Goal: Information Seeking & Learning: Learn about a topic

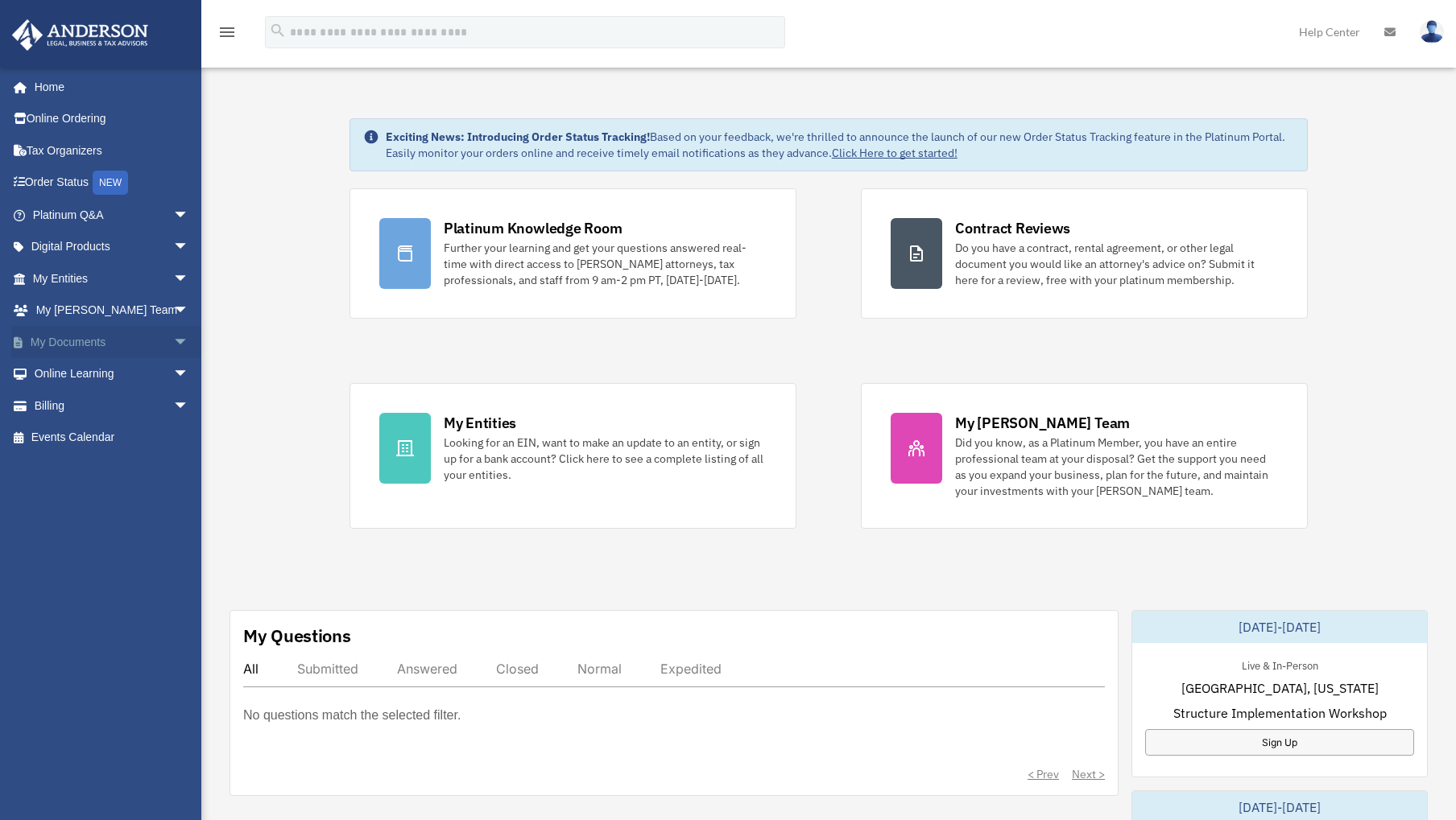
click at [74, 342] on link "My Documents arrow_drop_down" at bounding box center [112, 342] width 202 height 32
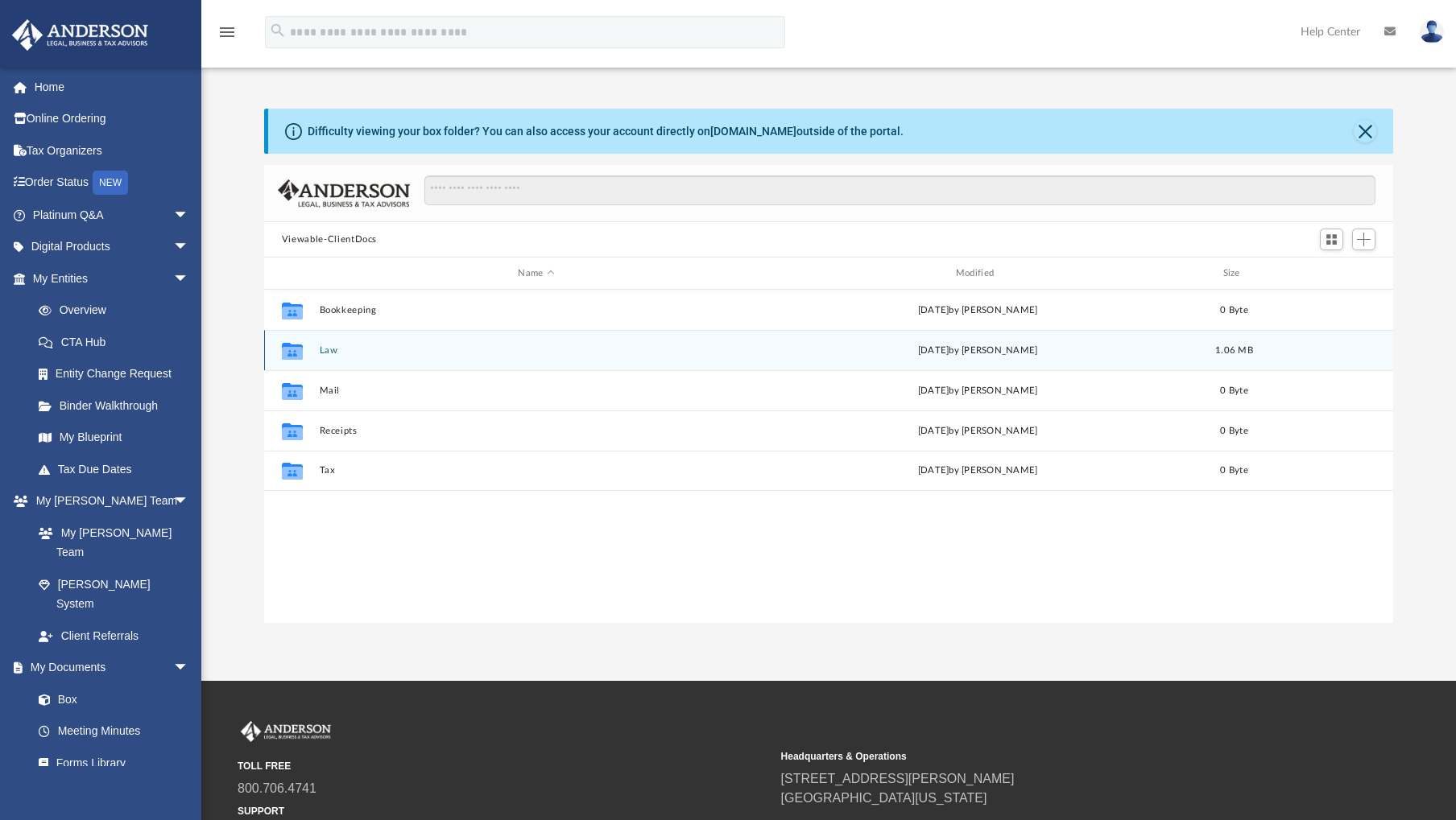
scroll to position [354, 1117]
click at [286, 358] on icon "grid" at bounding box center [292, 352] width 21 height 13
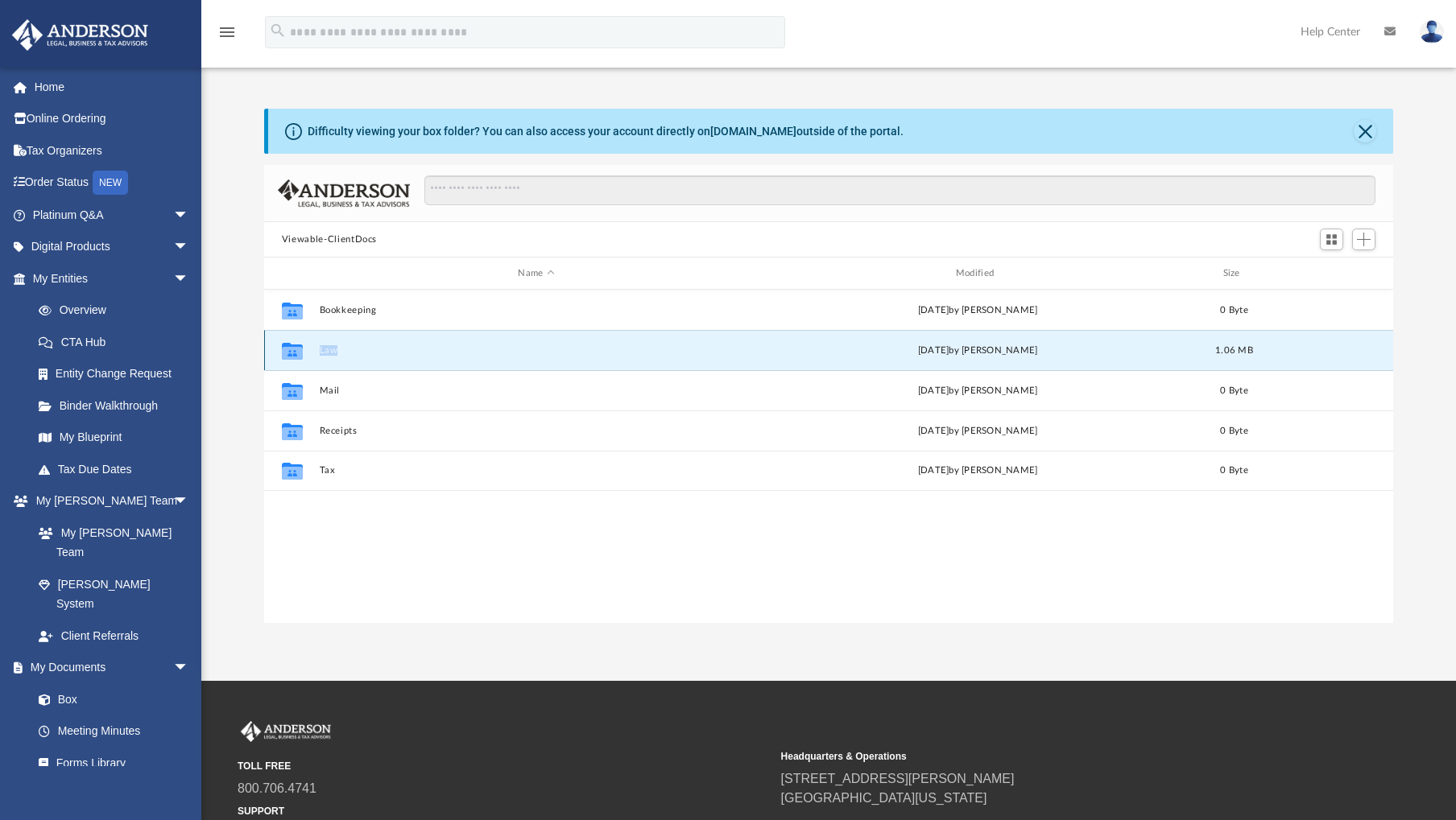
click at [334, 353] on button "Law" at bounding box center [535, 350] width 434 height 10
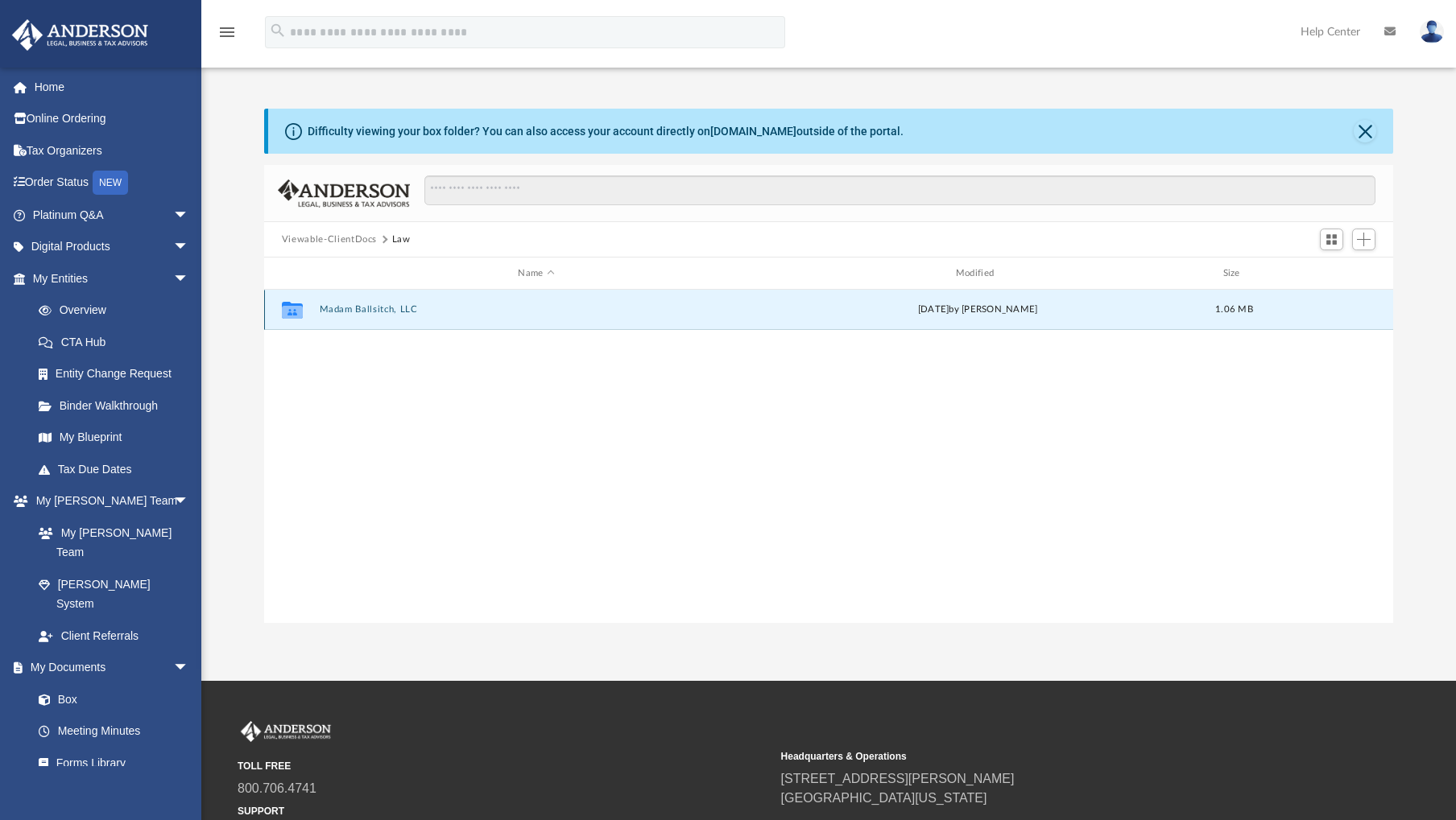
click at [380, 312] on button "Madam Ballsitch, LLC" at bounding box center [535, 309] width 434 height 10
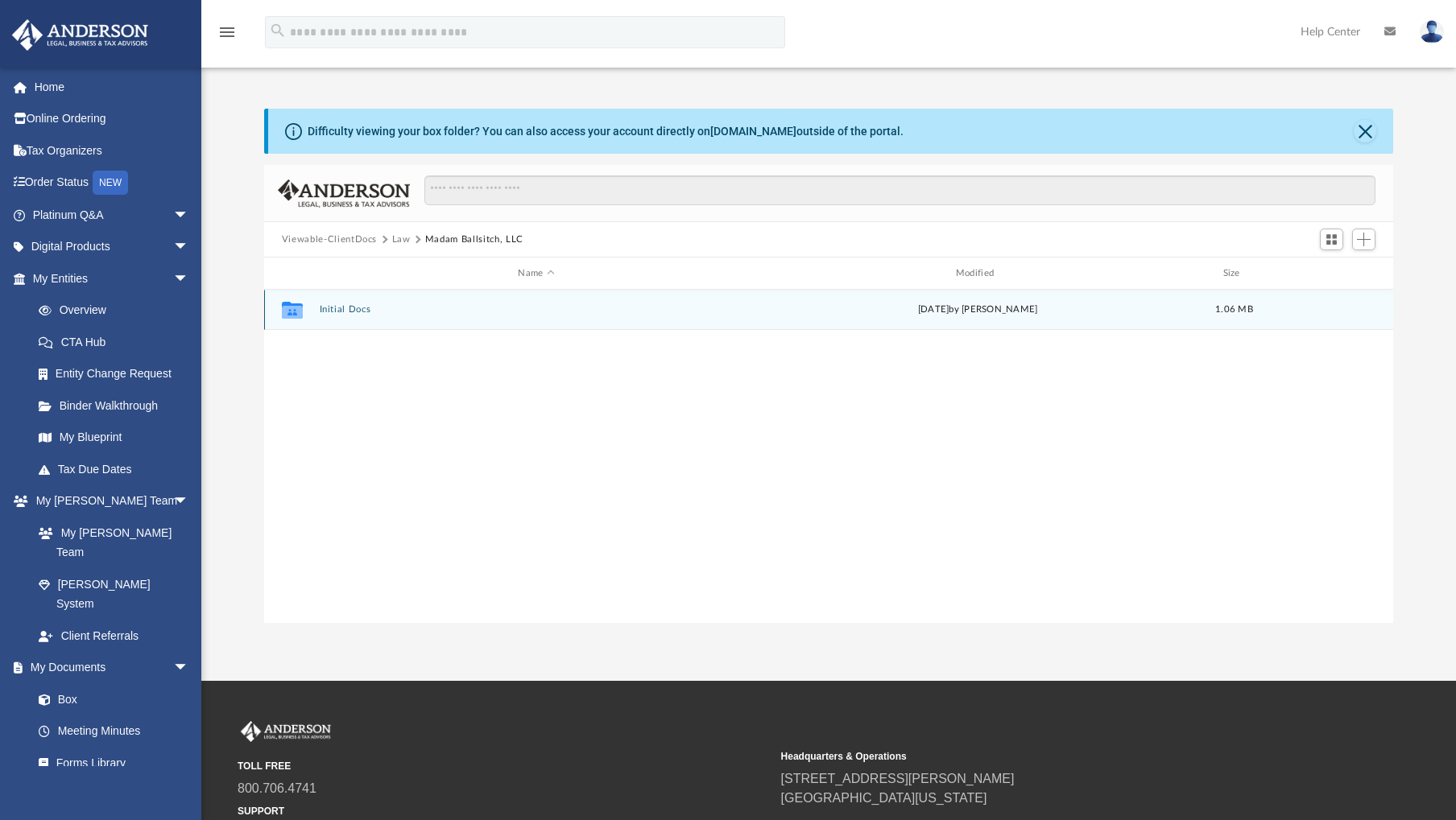
click at [334, 309] on button "Initial Docs" at bounding box center [535, 309] width 434 height 10
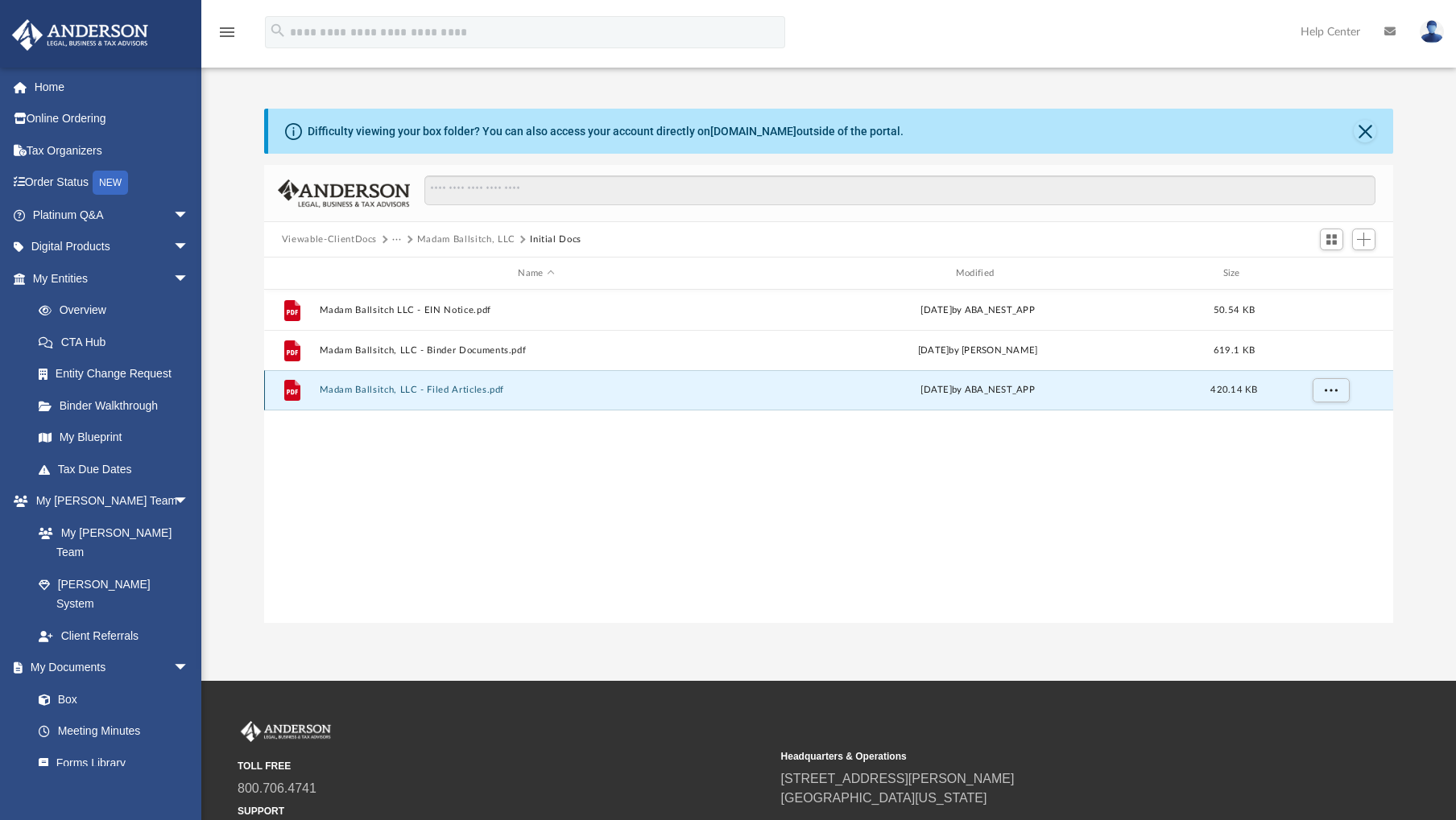
click at [367, 389] on button "Madam Ballsitch, LLC - Filed Articles.pdf" at bounding box center [535, 390] width 434 height 10
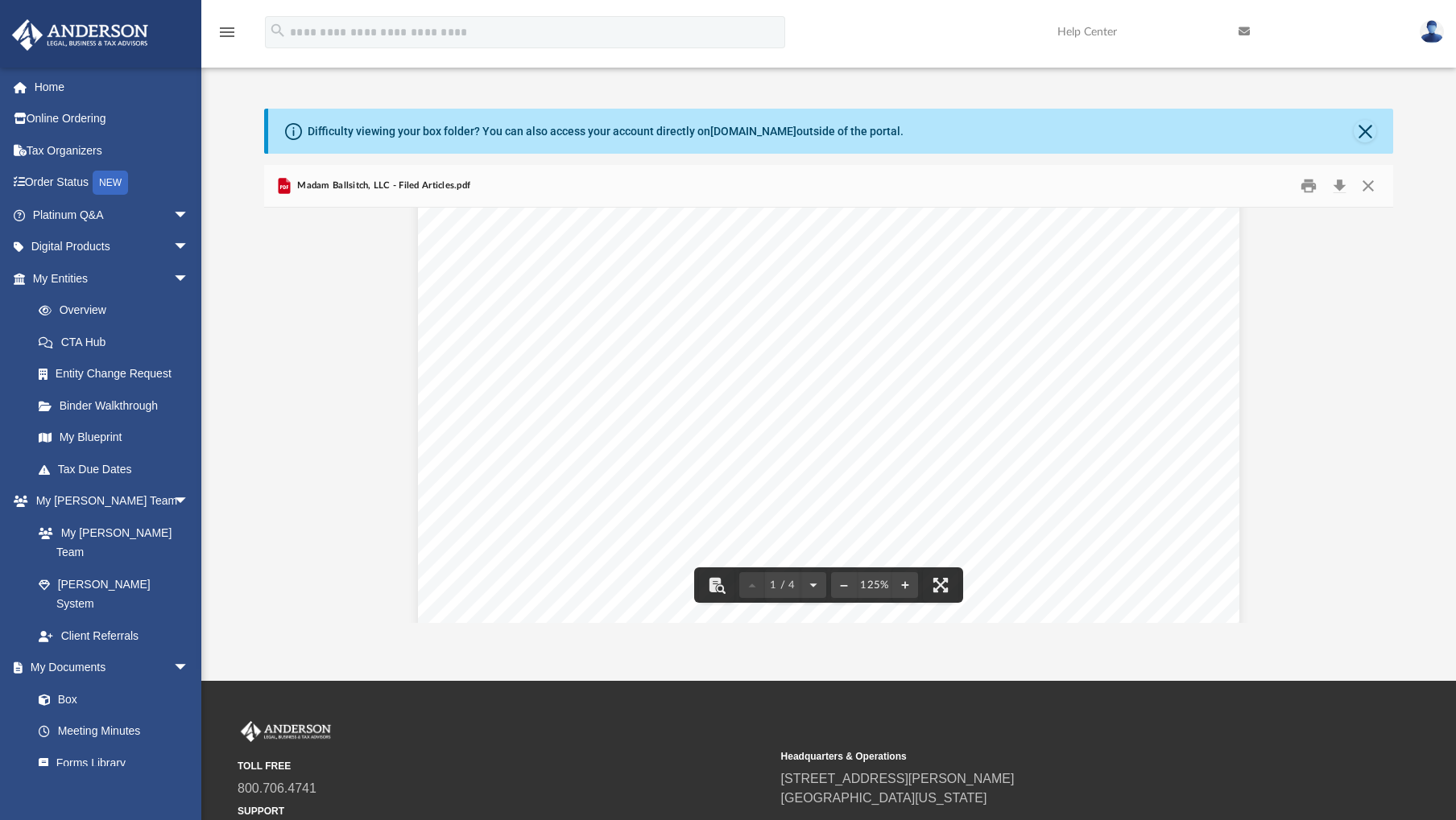
scroll to position [0, 0]
click at [1370, 134] on button "Close" at bounding box center [1365, 131] width 23 height 23
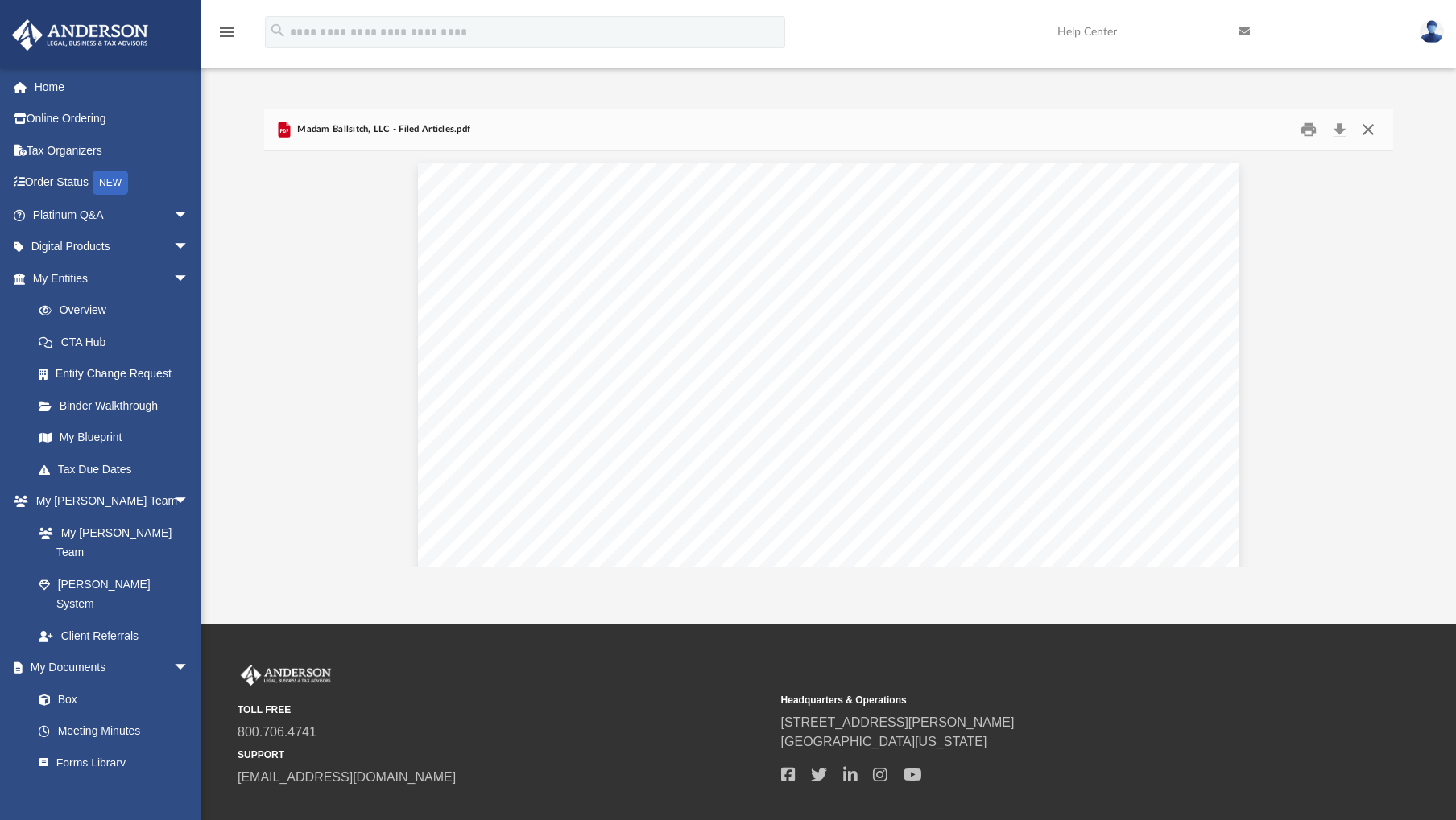
click at [1370, 134] on button "Close" at bounding box center [1368, 130] width 29 height 25
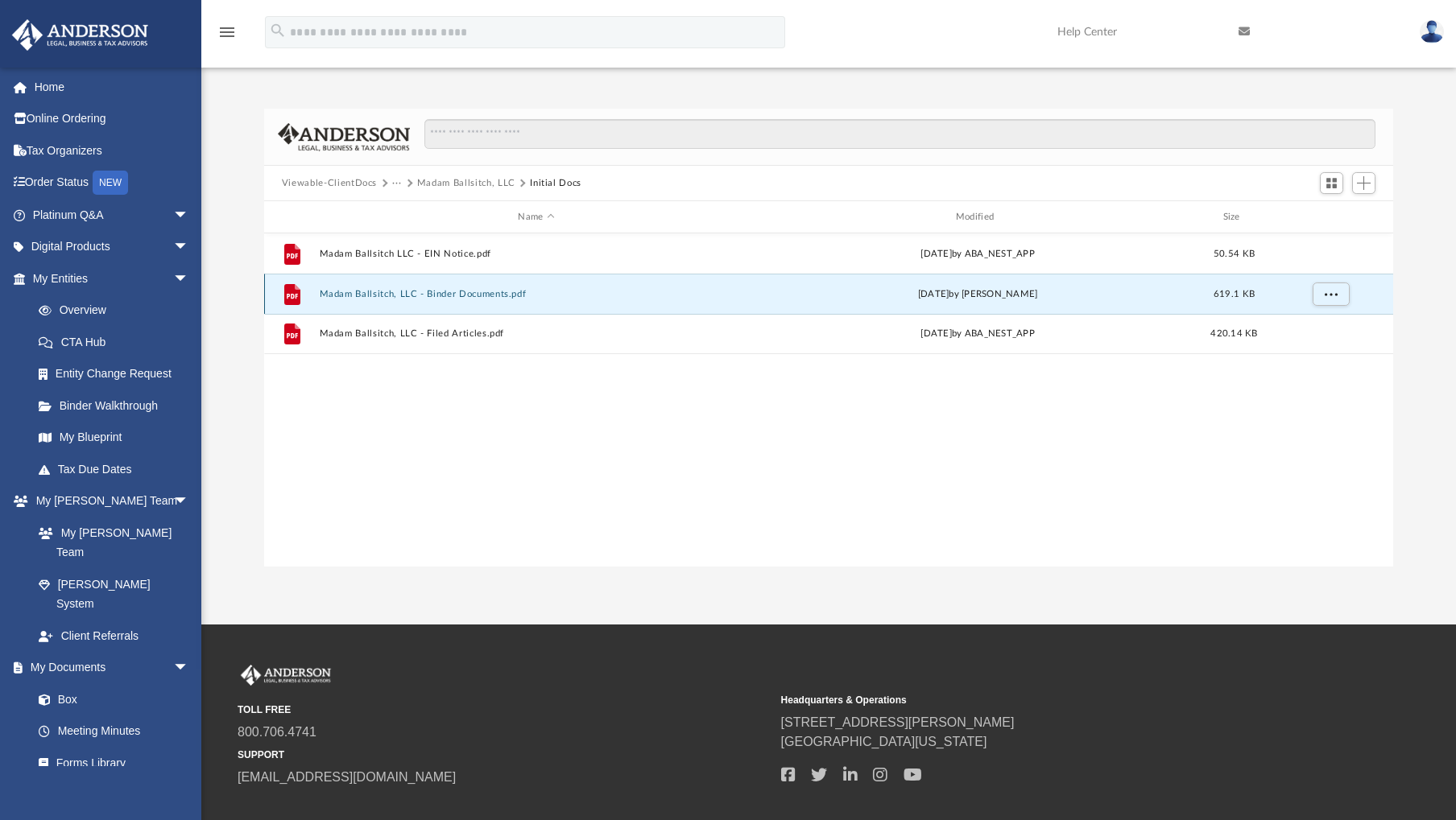
click at [360, 298] on button "Madam Ballsitch, LLC - Binder Documents.pdf" at bounding box center [535, 294] width 434 height 10
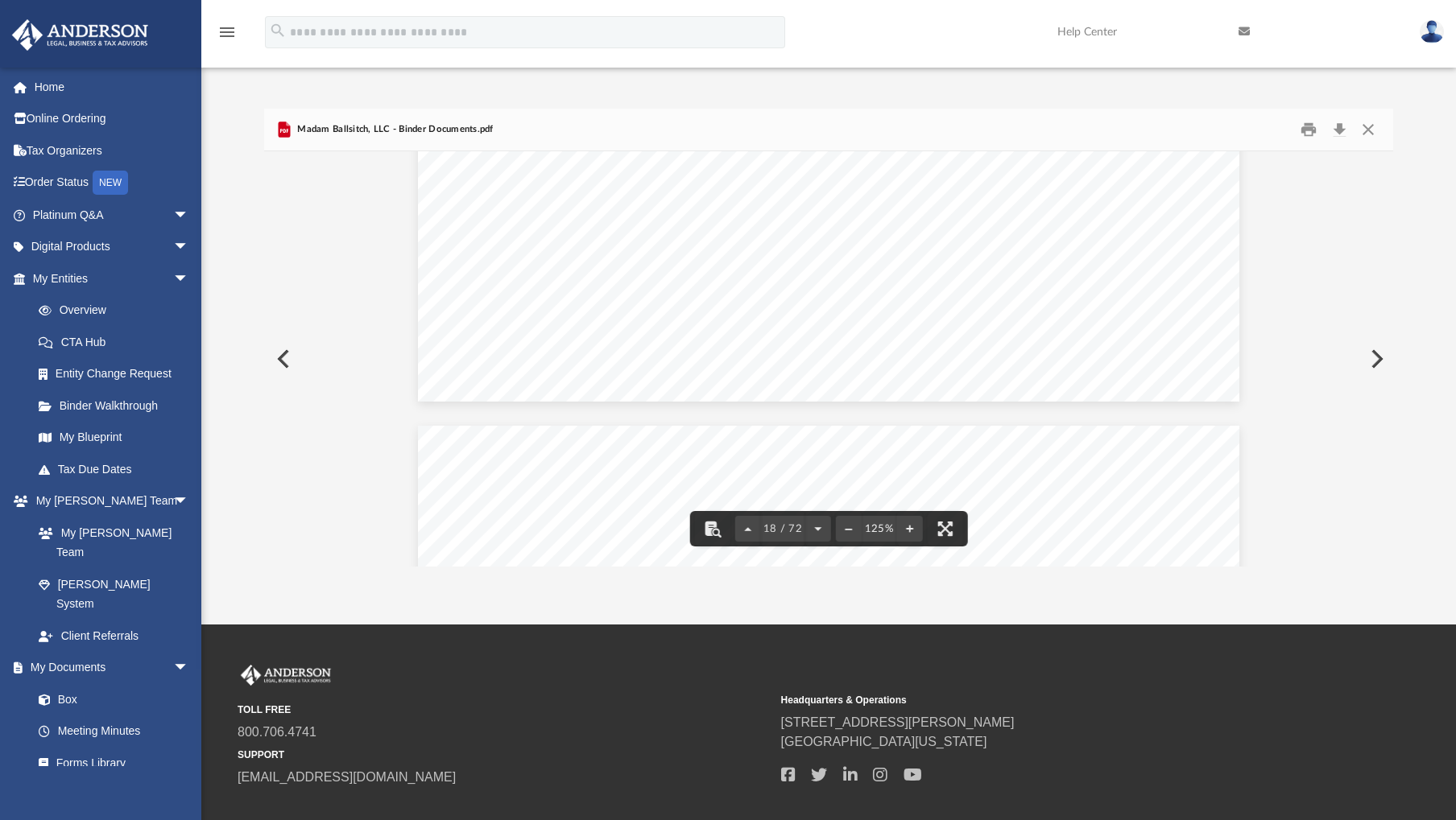
scroll to position [19217, 0]
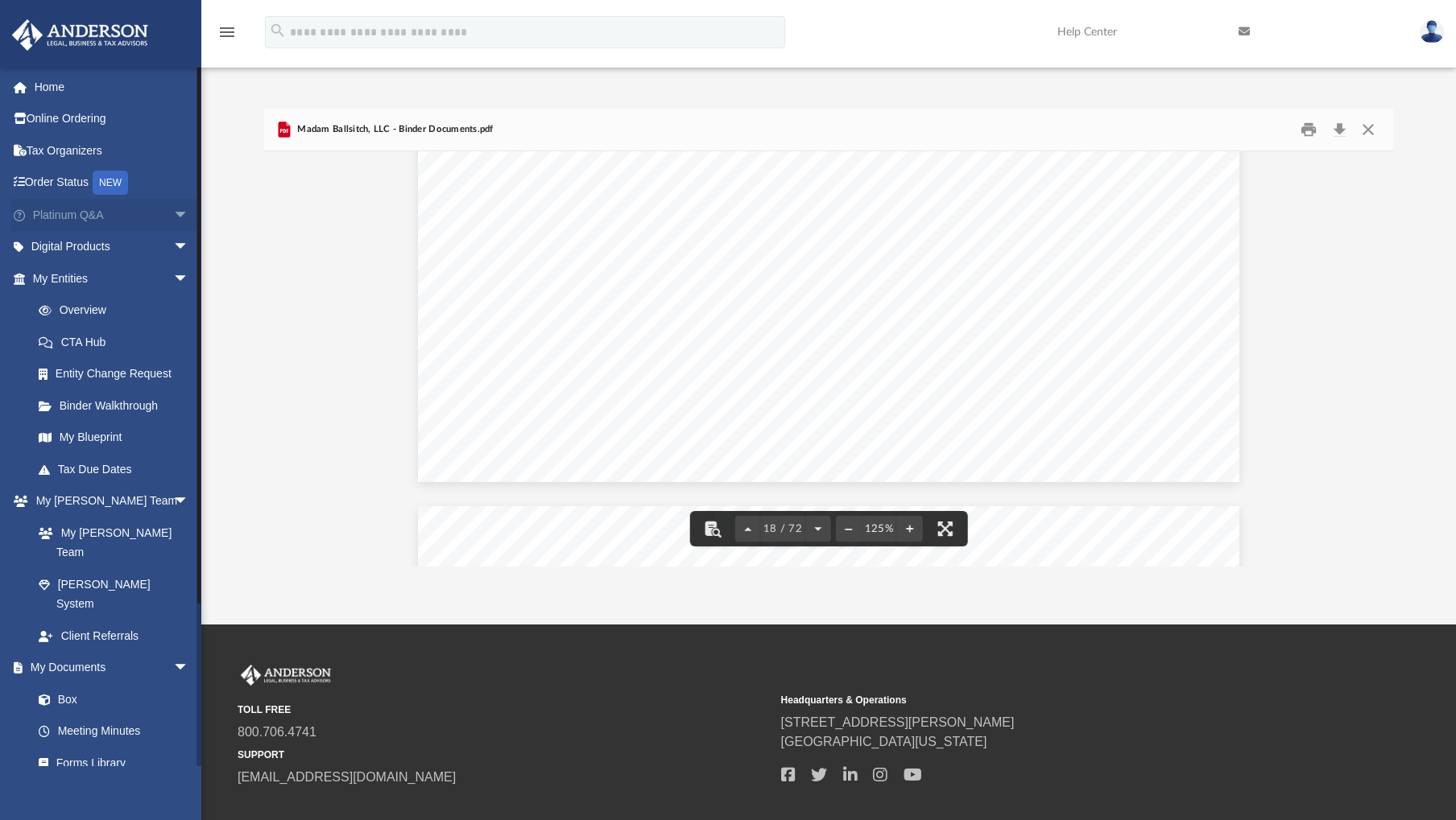
click at [62, 210] on link "Platinum Q&A arrow_drop_down" at bounding box center [112, 215] width 202 height 32
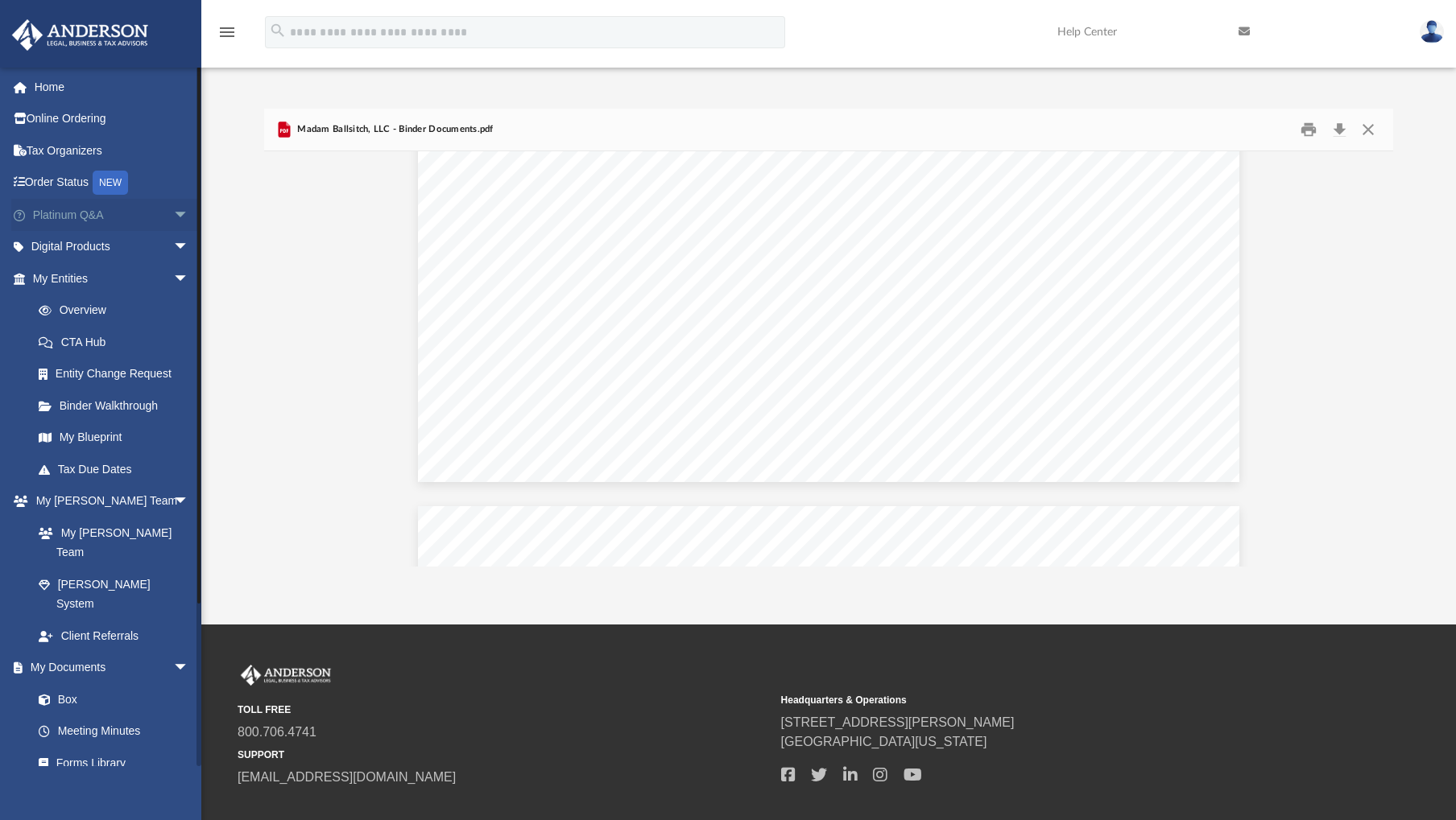
click at [173, 211] on span "arrow_drop_down" at bounding box center [189, 215] width 32 height 33
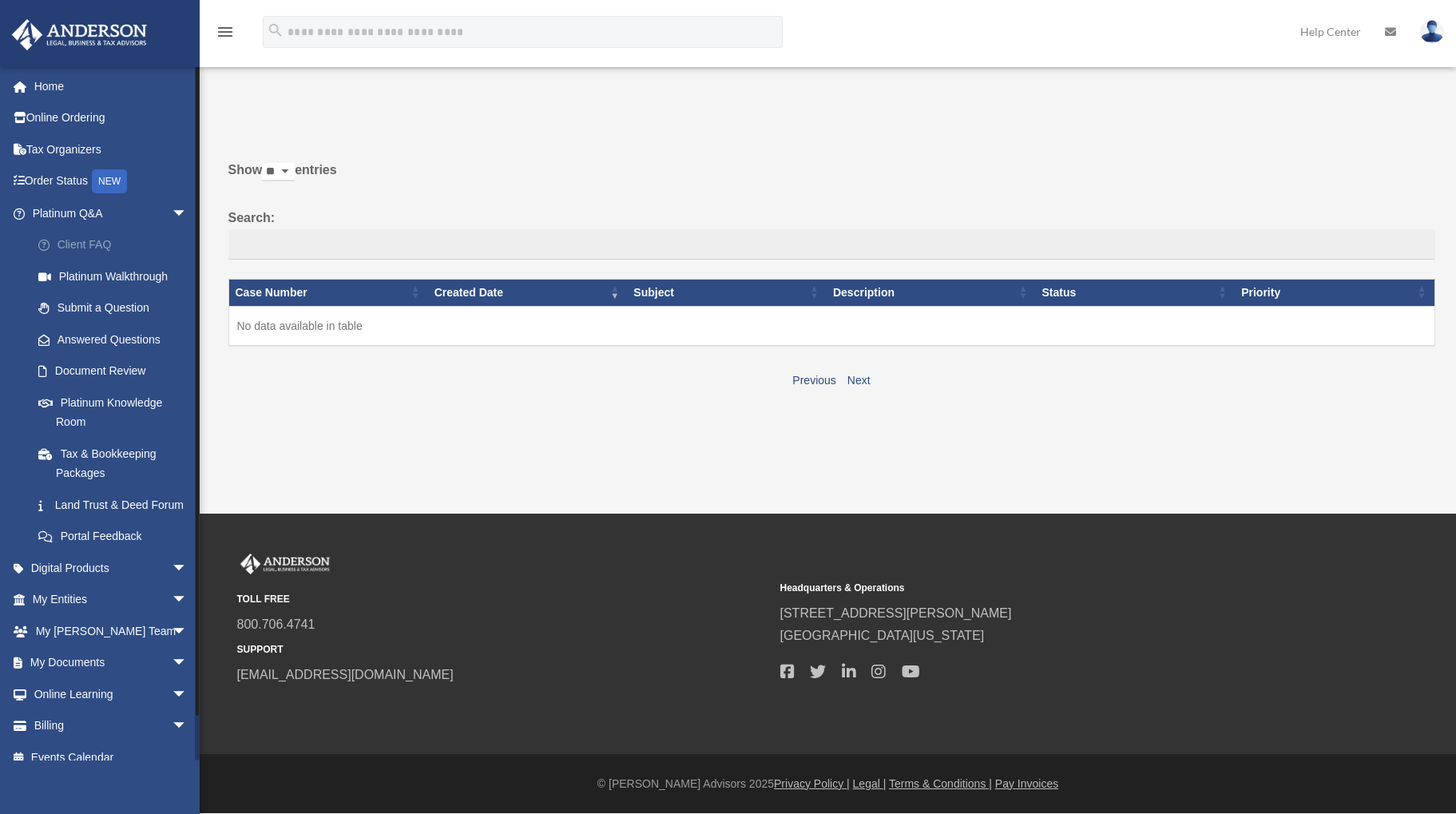
click at [71, 243] on link "Client FAQ" at bounding box center [117, 245] width 190 height 32
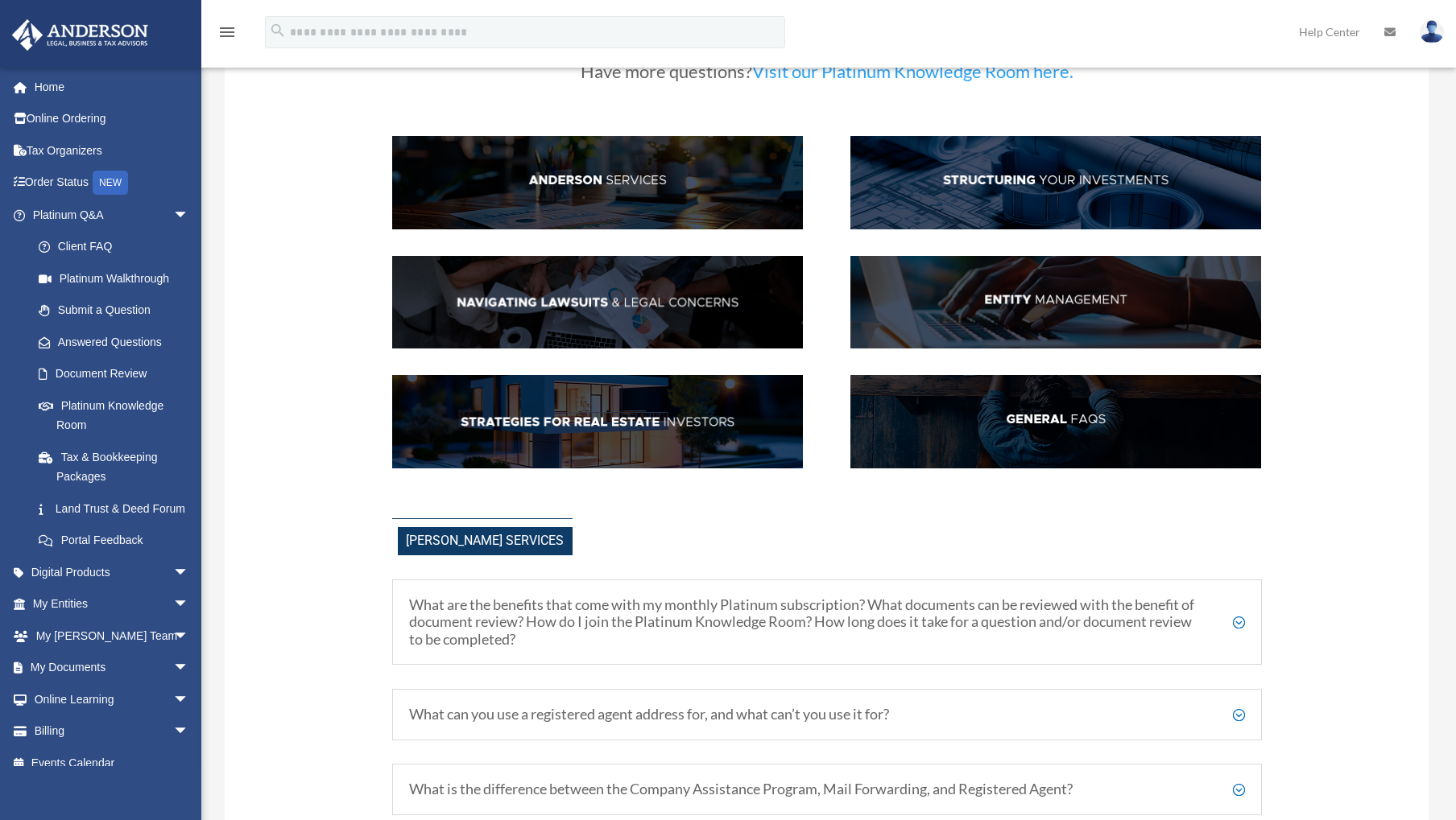
scroll to position [402, 0]
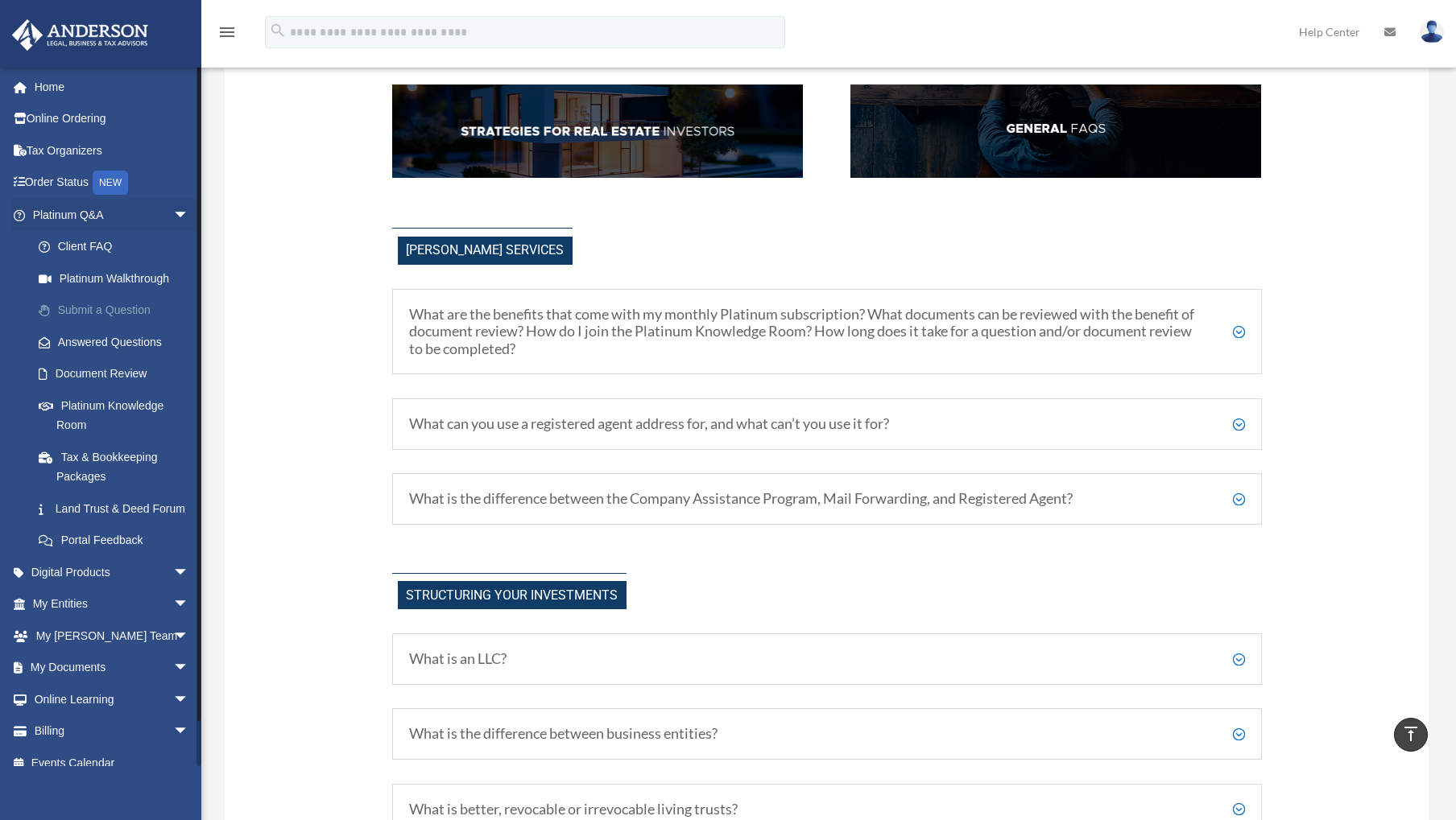
click at [139, 305] on link "Submit a Question" at bounding box center [118, 310] width 191 height 32
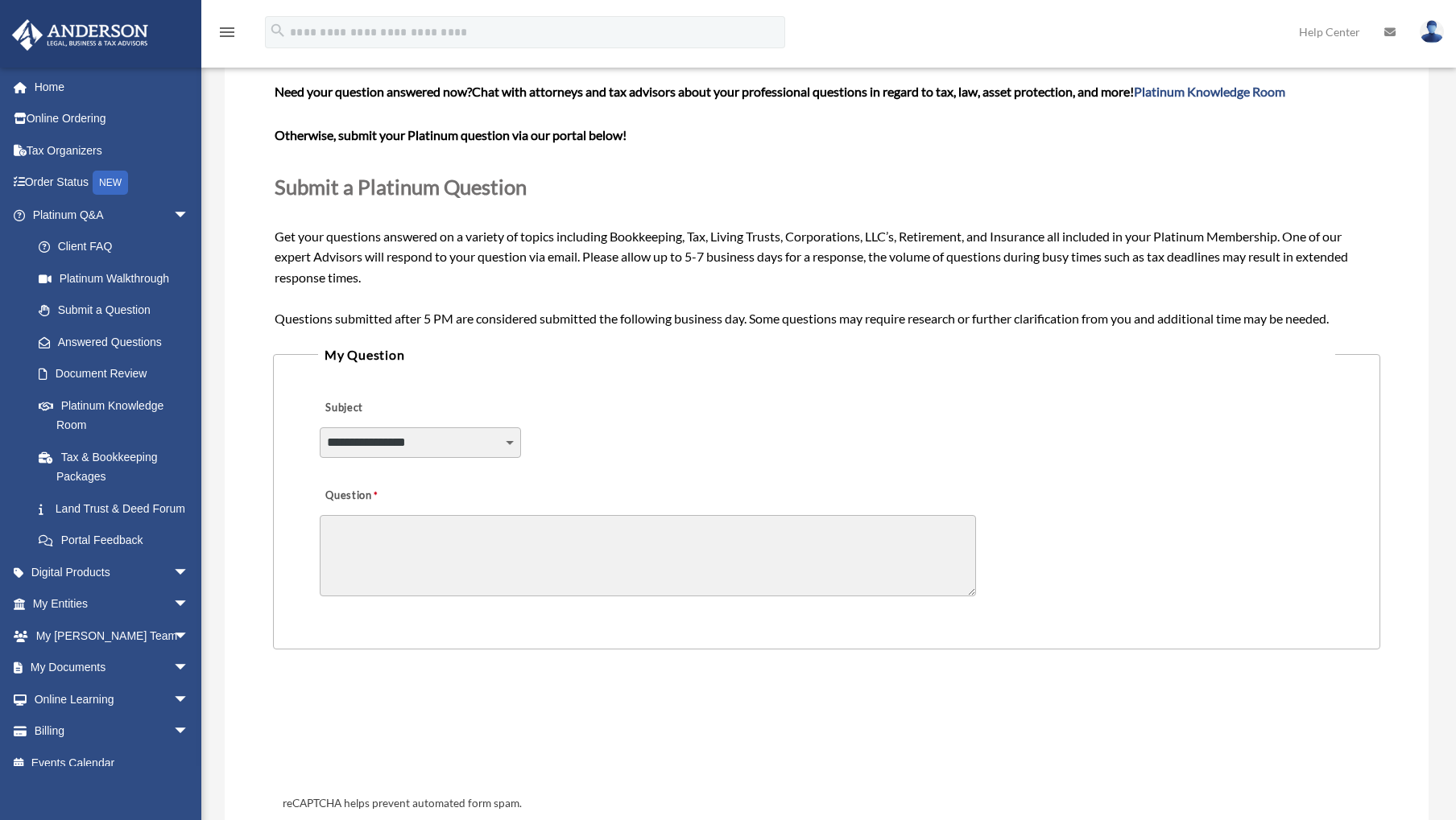
scroll to position [80, 0]
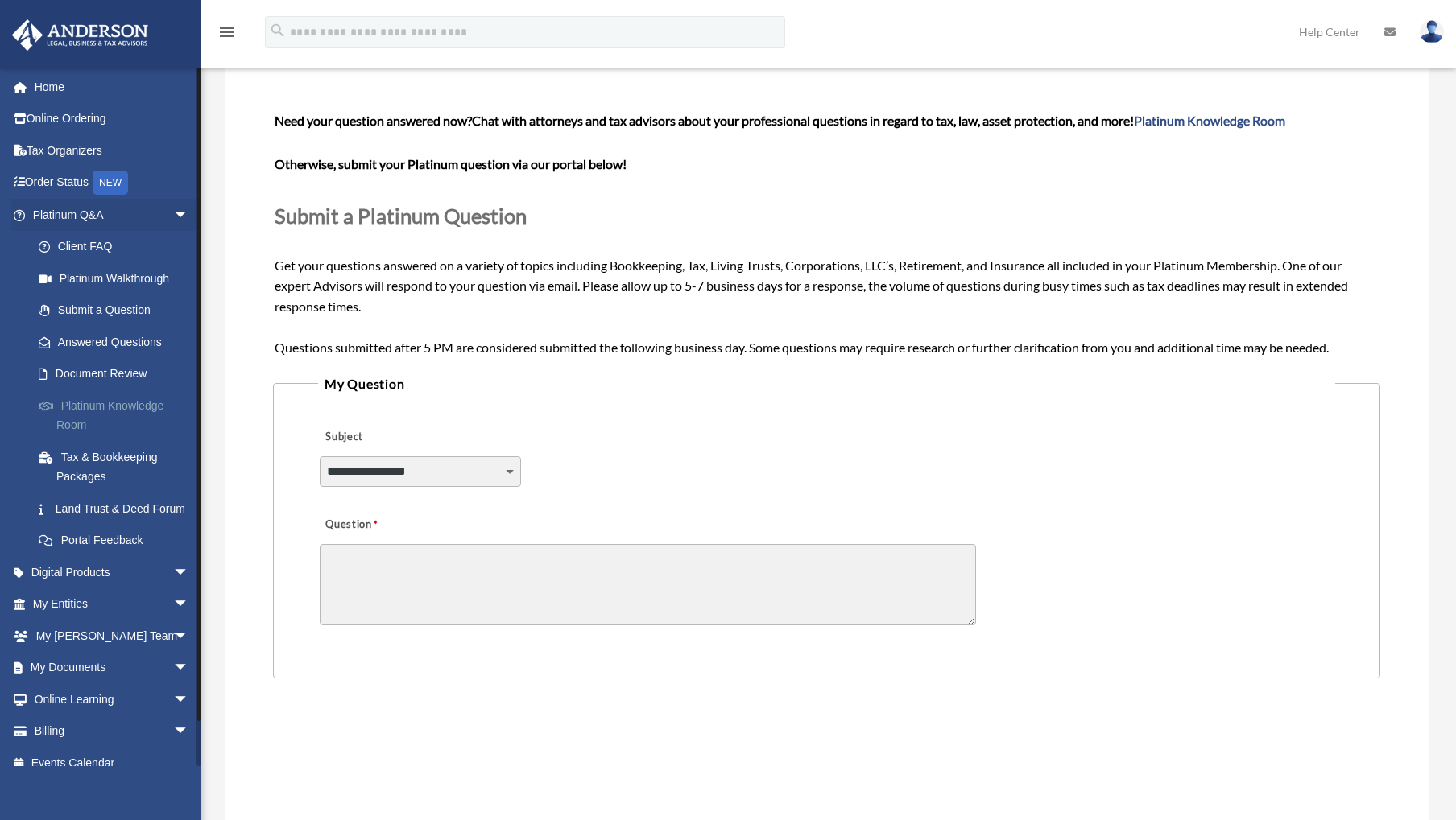
click at [70, 402] on link "Platinum Knowledge Room" at bounding box center [118, 415] width 191 height 52
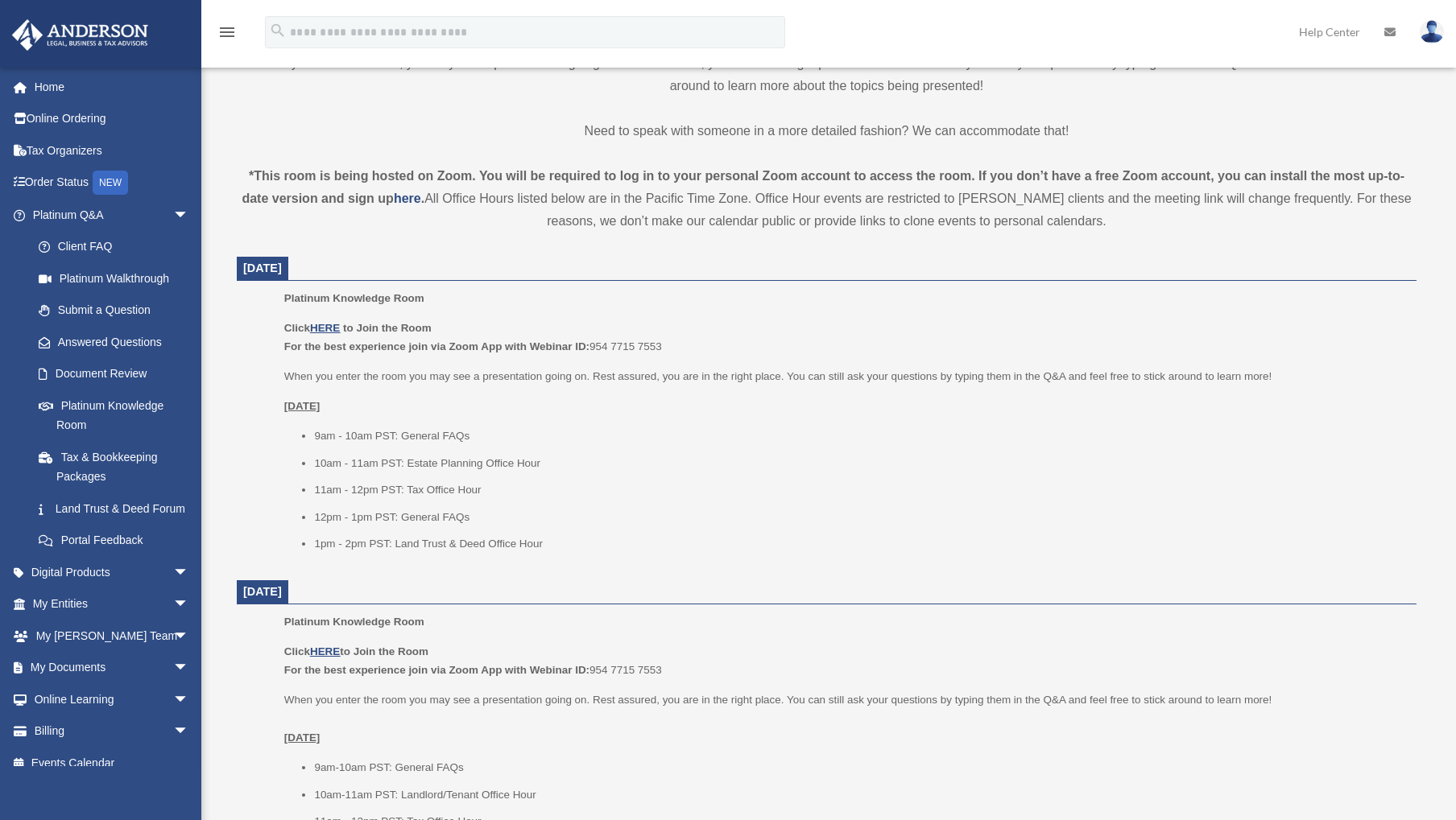
scroll to position [456, 0]
click at [173, 589] on span "arrow_drop_down" at bounding box center [189, 572] width 32 height 33
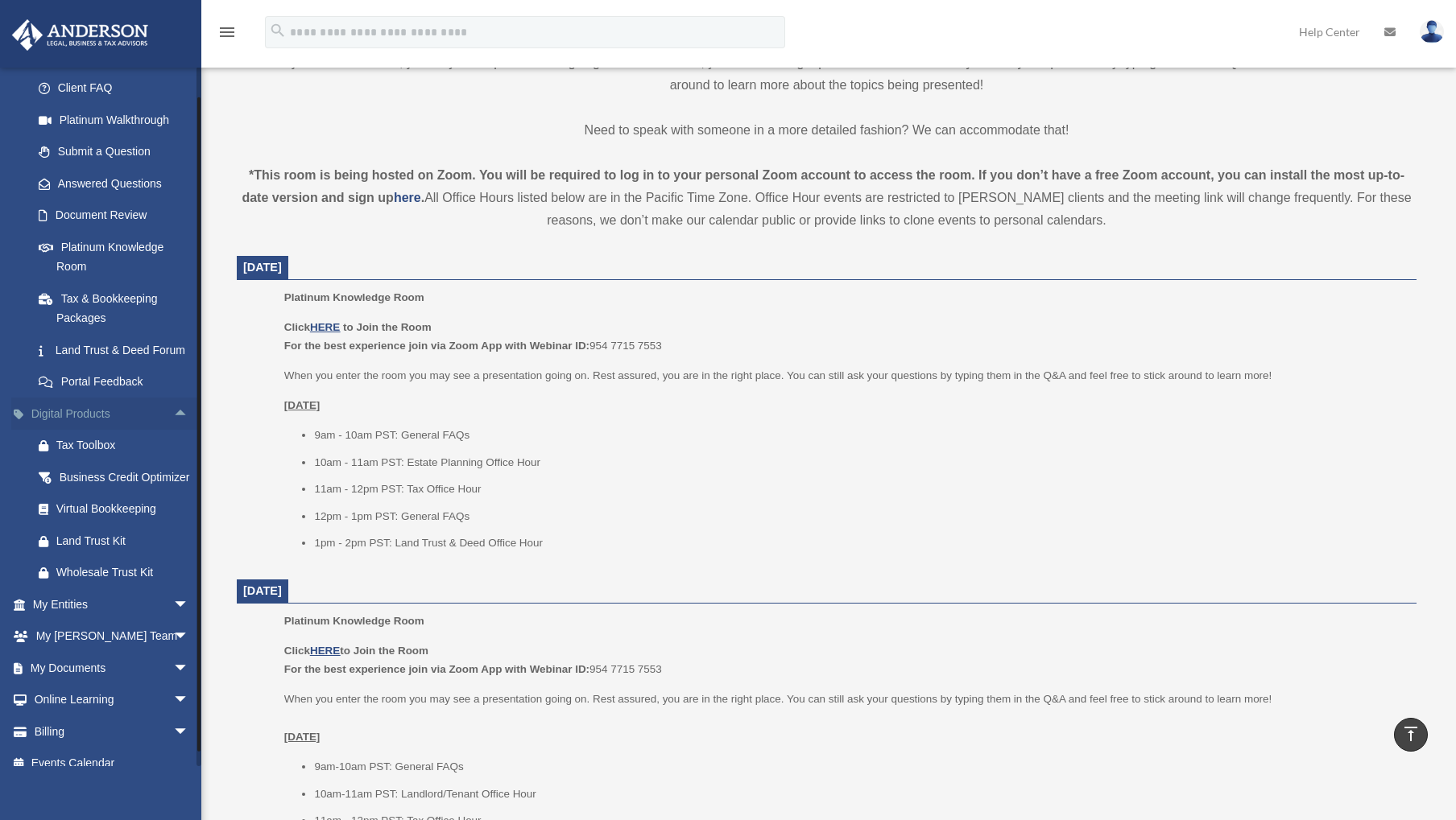
scroll to position [161, 0]
click at [143, 517] on div "Virtual Bookkeeping" at bounding box center [125, 506] width 137 height 20
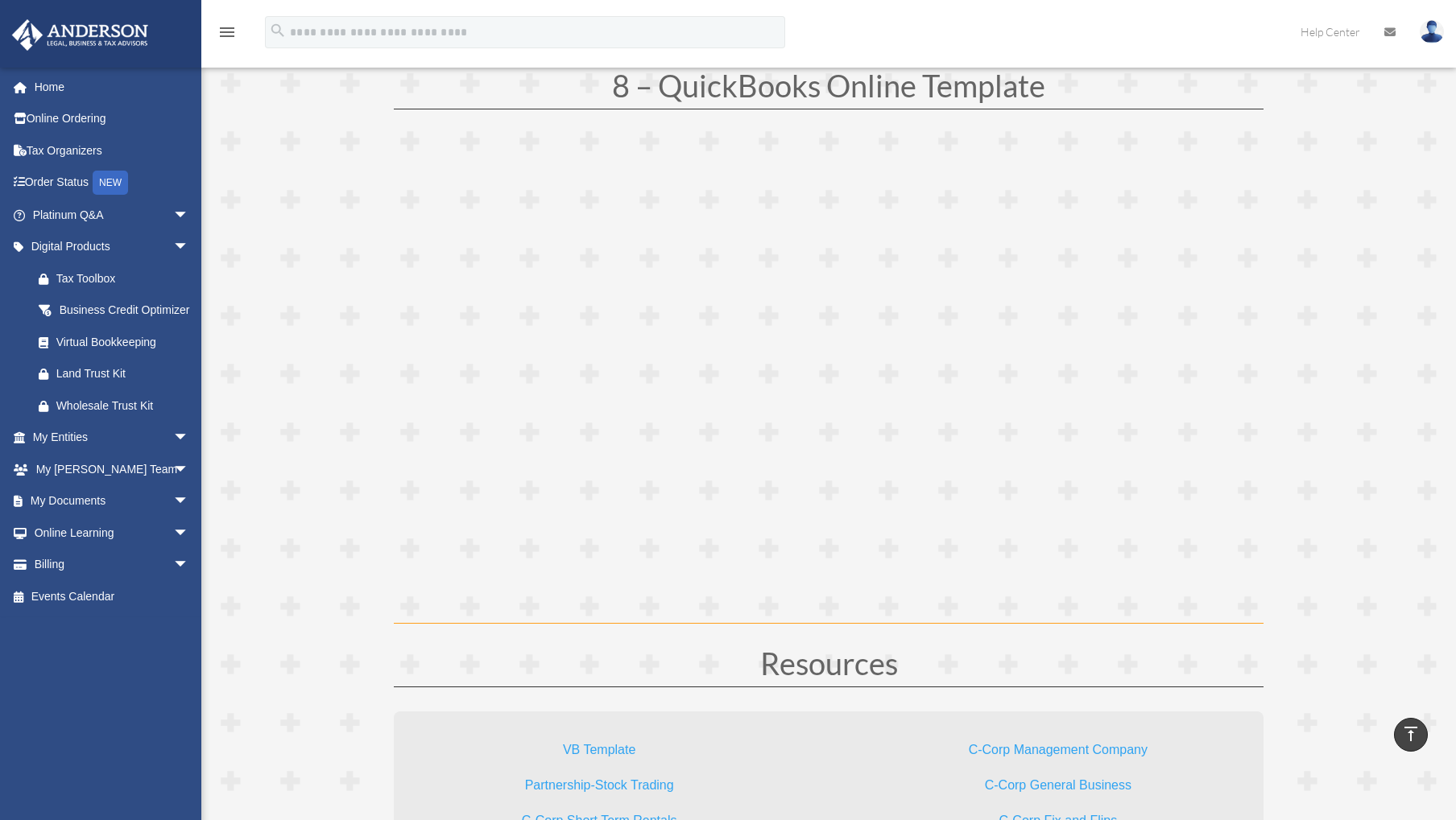
scroll to position [4267, 0]
